Goal: Task Accomplishment & Management: Use online tool/utility

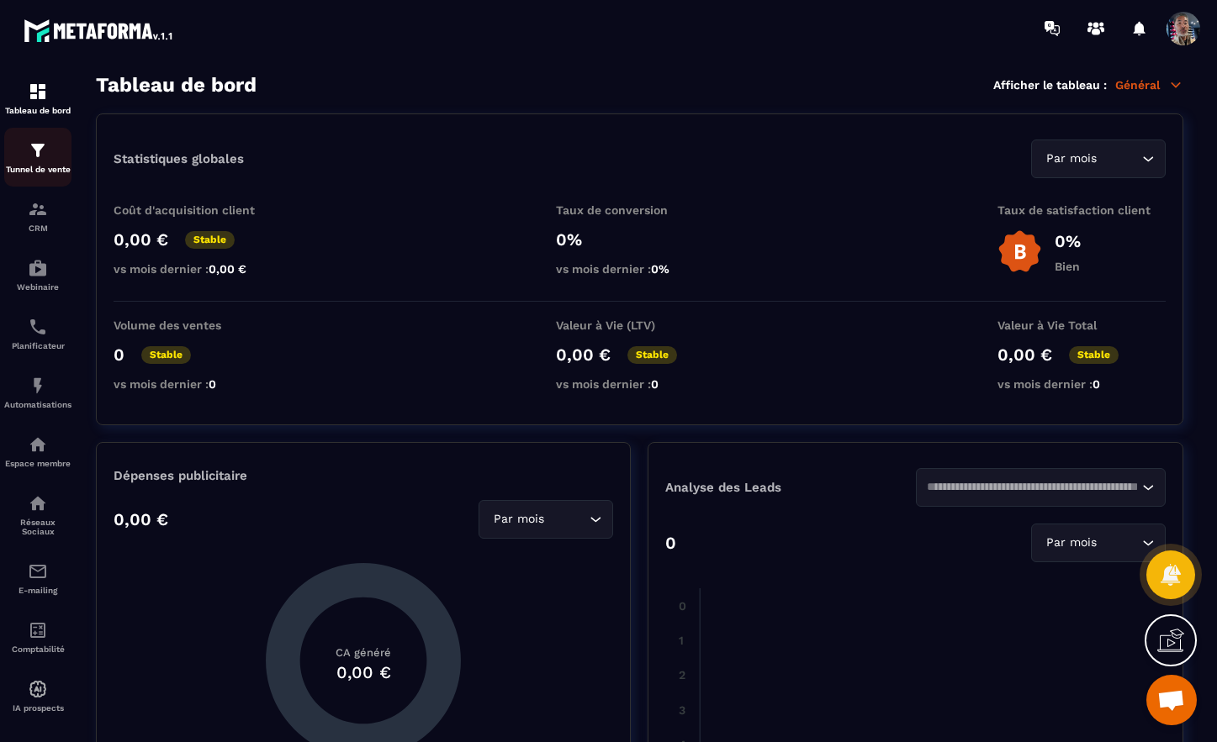
click at [39, 155] on img at bounding box center [38, 150] width 20 height 20
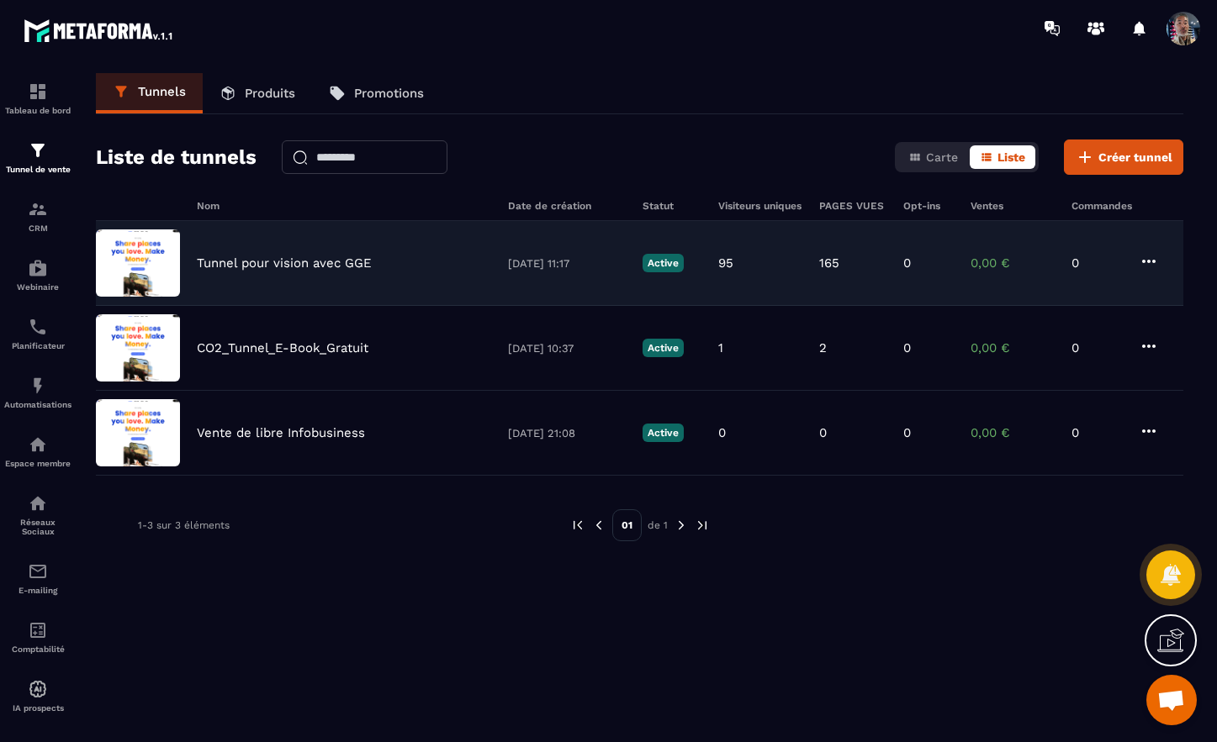
scroll to position [0, 1]
click at [330, 261] on p "Tunnel pour vision avec GGE" at bounding box center [283, 263] width 175 height 15
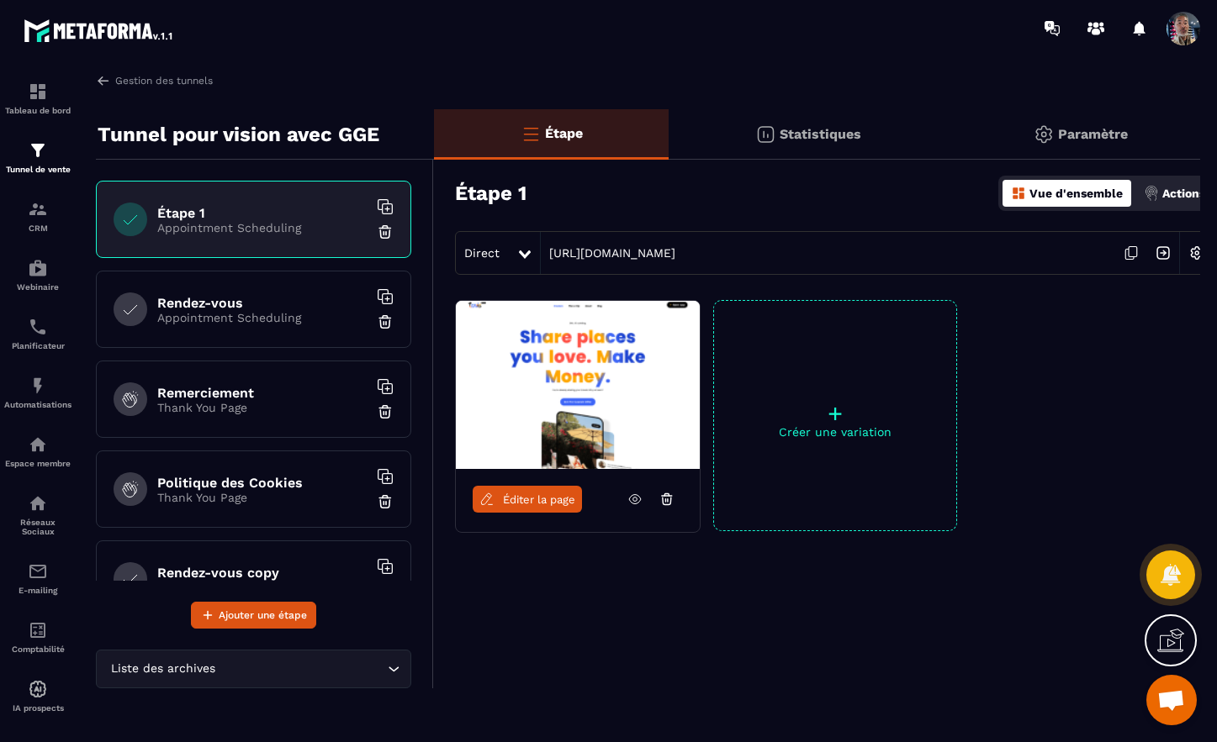
click at [283, 308] on h6 "Rendez-vous" at bounding box center [262, 303] width 210 height 16
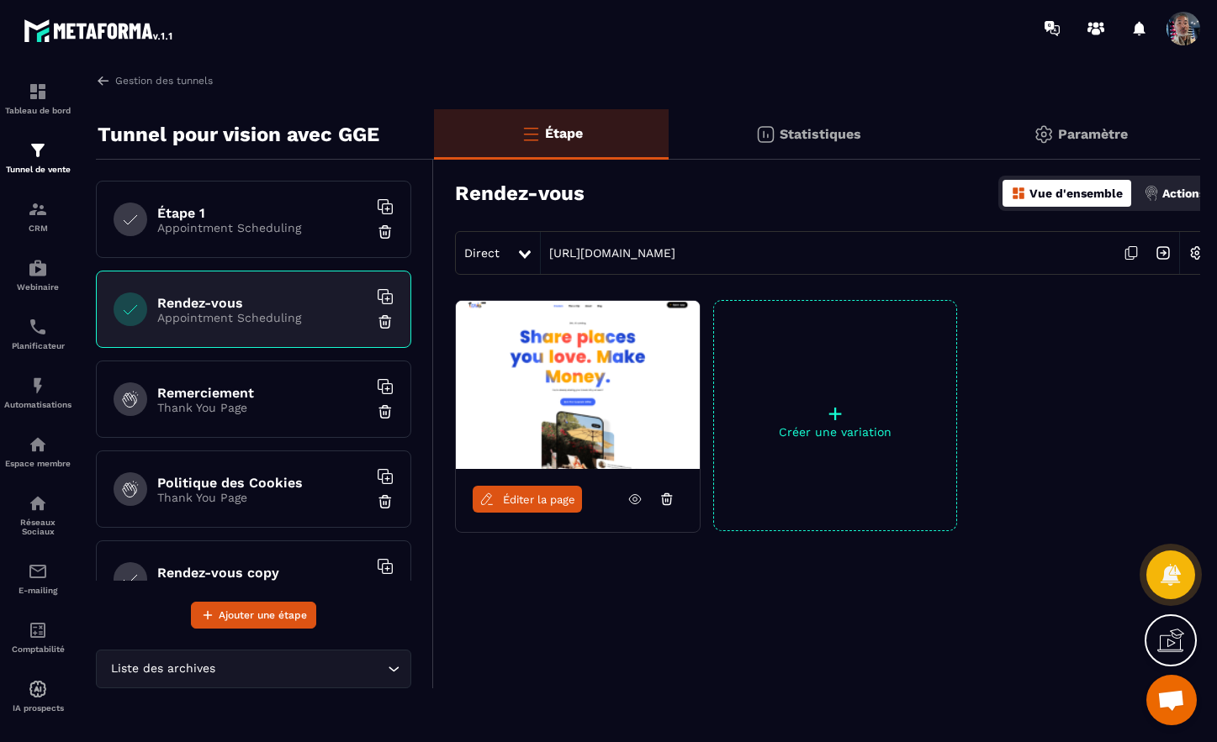
click at [274, 222] on p "Appointment Scheduling" at bounding box center [262, 227] width 210 height 13
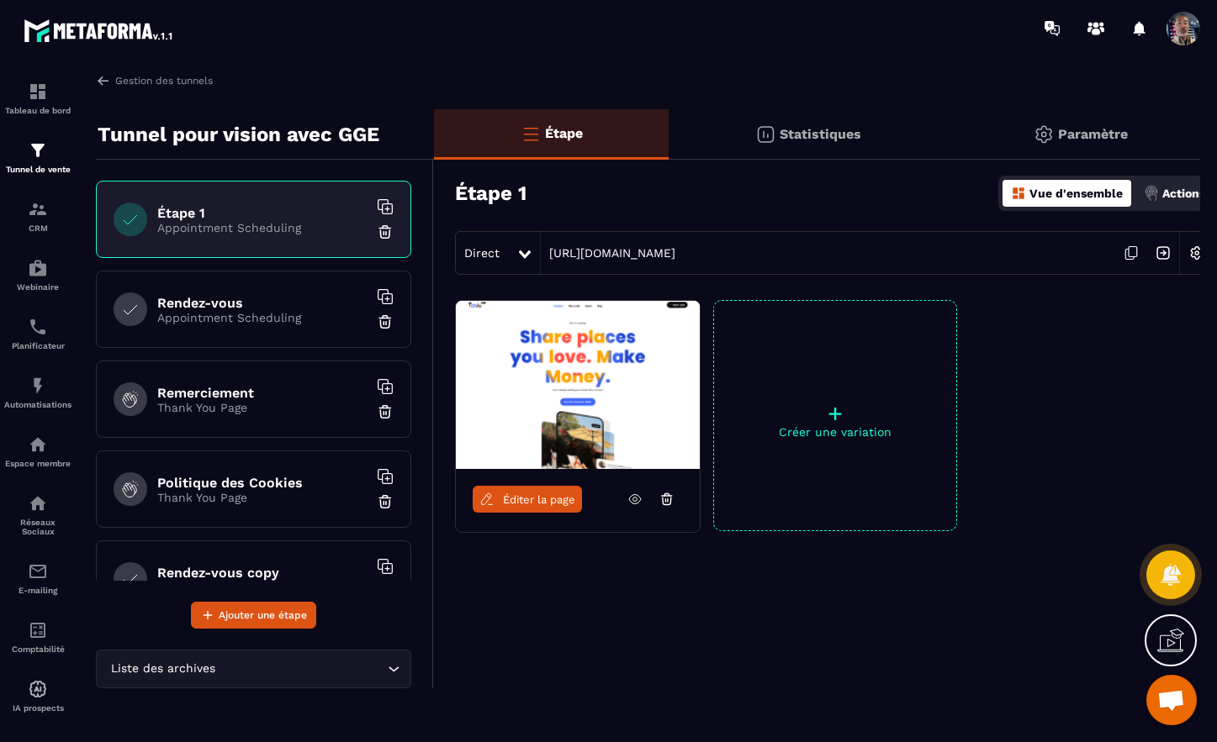
click at [1173, 701] on span "Ouvrir le chat" at bounding box center [1171, 702] width 28 height 24
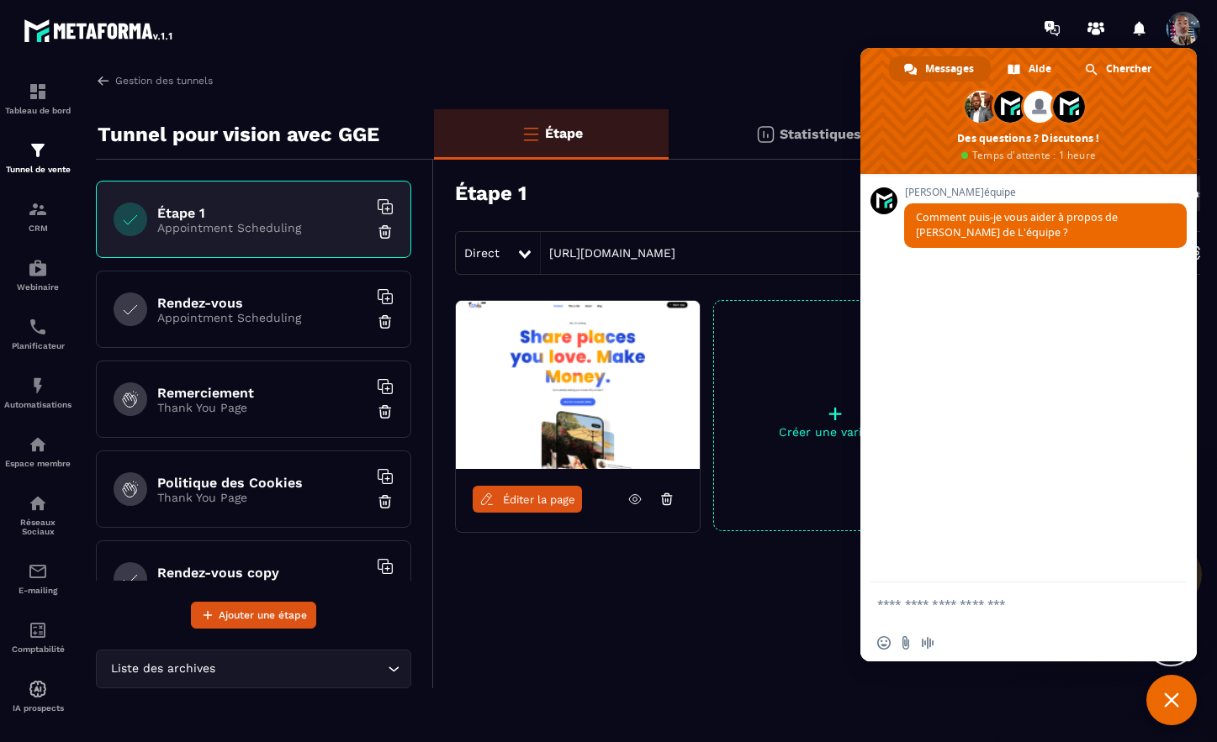
click at [233, 305] on h6 "Rendez-vous" at bounding box center [262, 303] width 210 height 16
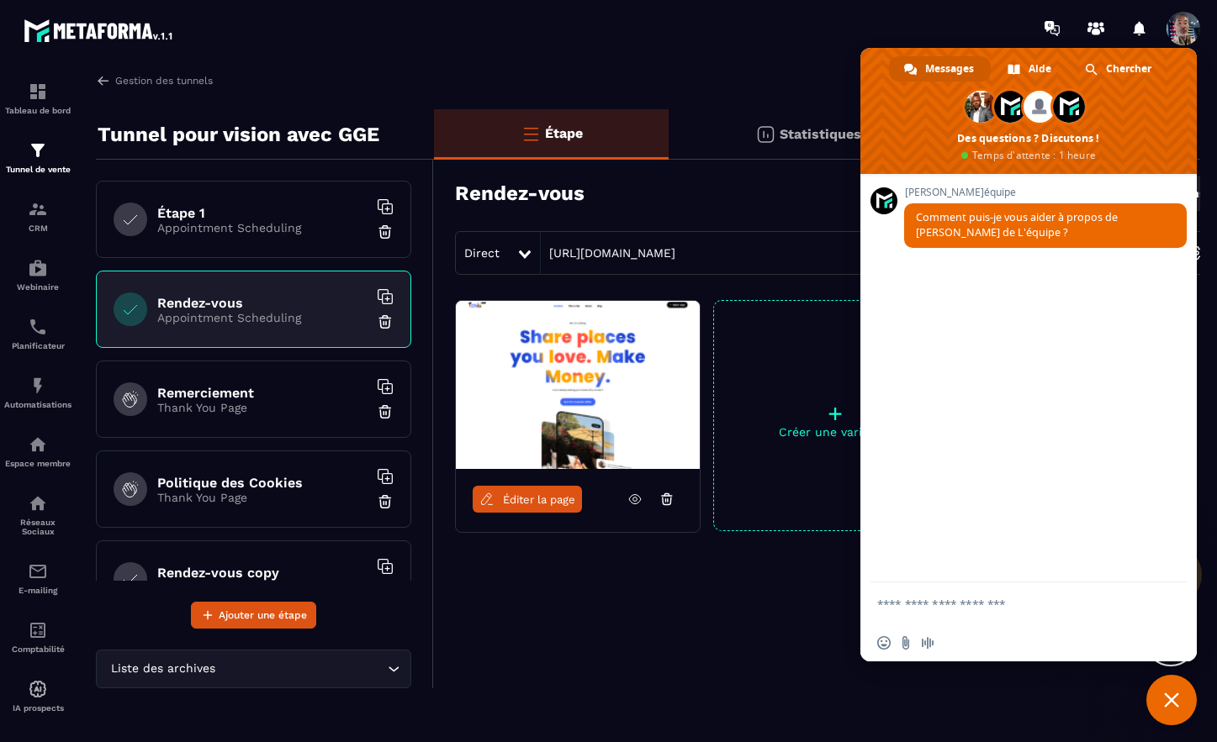
click at [724, 590] on div "Éditer la page + Créer une variation" at bounding box center [823, 457] width 779 height 315
click at [612, 652] on div "Étape Statistiques Paramètre Rendez-vous Vue d'ensemble Actions Direct [URL][DO…" at bounding box center [823, 398] width 779 height 579
click at [533, 494] on span "Éditer la page" at bounding box center [539, 500] width 72 height 13
